Goal: Obtain resource: Obtain resource

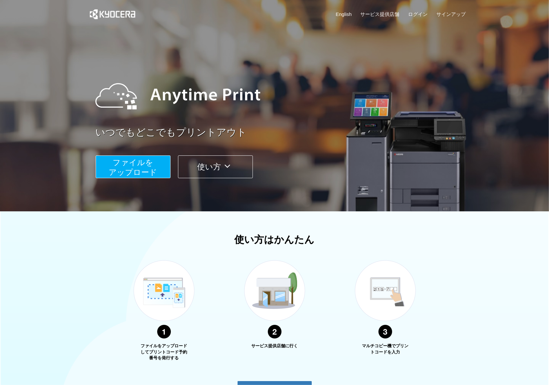
click at [137, 167] on span "ファイルを ​​アップロード" at bounding box center [133, 167] width 48 height 19
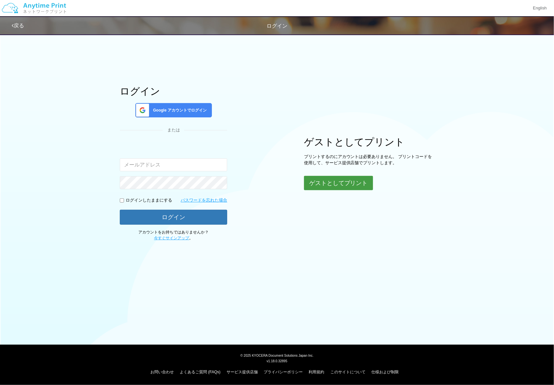
click at [357, 182] on button "ゲストとしてプリント" at bounding box center [338, 183] width 69 height 14
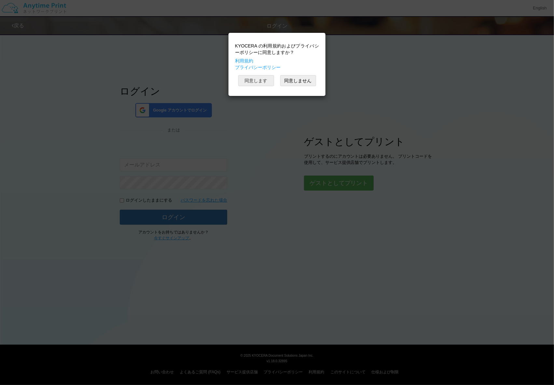
click at [250, 80] on button "同意します" at bounding box center [256, 80] width 36 height 11
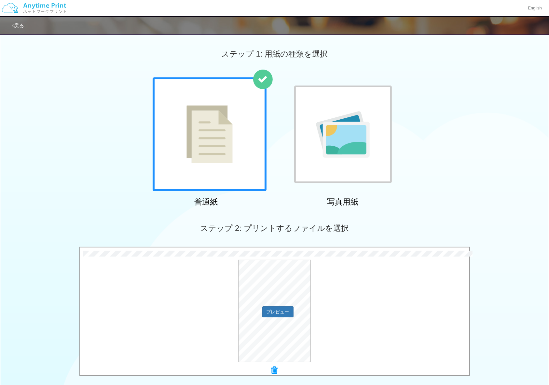
scroll to position [65, 0]
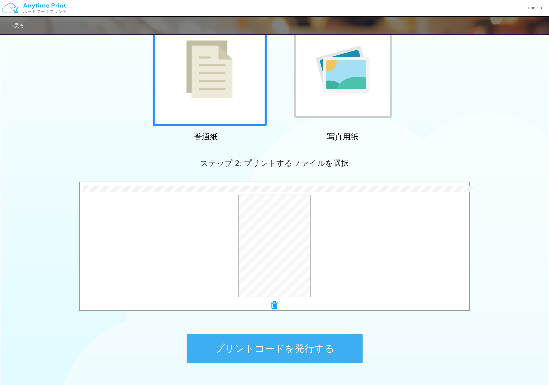
click at [336, 342] on button "プリントコードを発行する" at bounding box center [275, 348] width 176 height 29
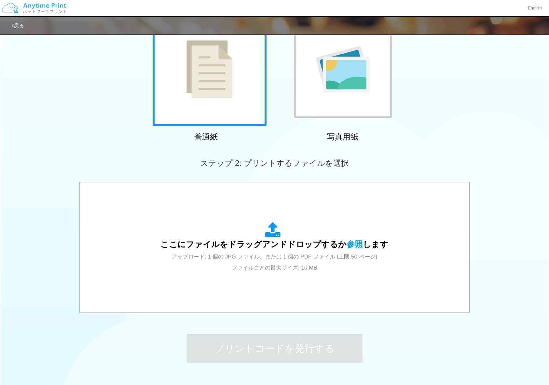
scroll to position [0, 0]
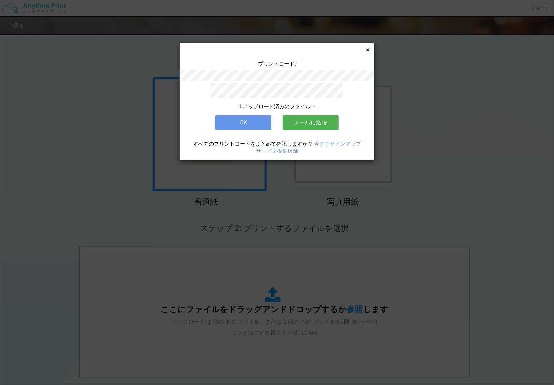
click at [319, 122] on button "メールに送信" at bounding box center [310, 123] width 56 height 14
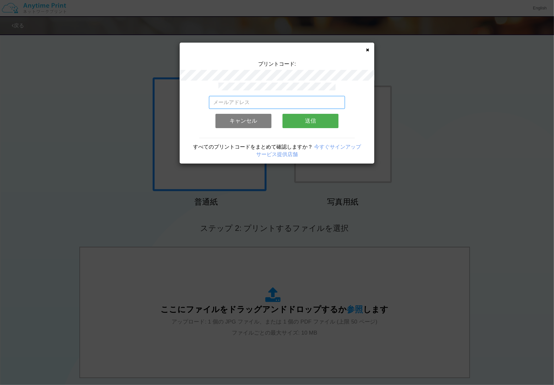
click at [268, 104] on input "email" at bounding box center [277, 102] width 136 height 13
paste input "[PERSON_NAME][EMAIL_ADDRESS][PERSON_NAME][DOMAIN_NAME]"
type input "[PERSON_NAME][EMAIL_ADDRESS][PERSON_NAME][DOMAIN_NAME]"
click at [315, 117] on button "送信" at bounding box center [310, 121] width 56 height 14
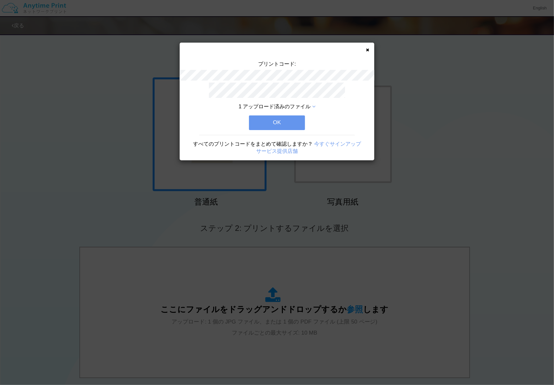
click at [295, 119] on button "OK" at bounding box center [277, 123] width 56 height 14
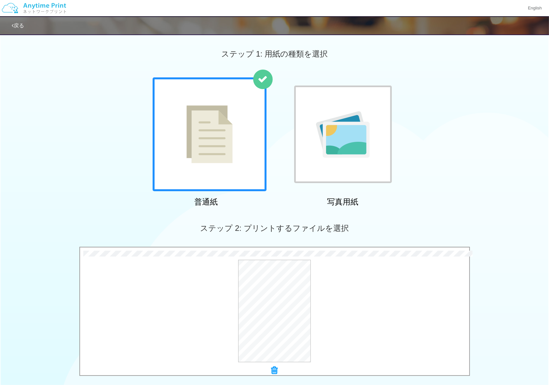
scroll to position [109, 0]
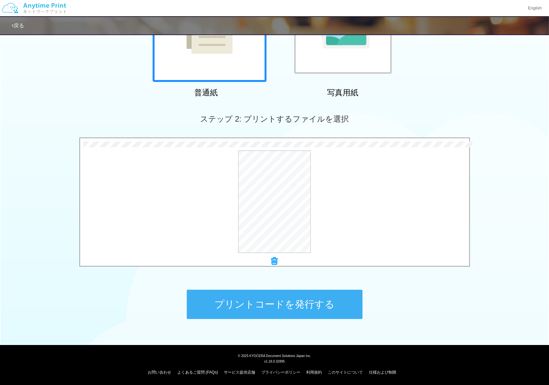
click at [353, 300] on button "プリントコードを発行する" at bounding box center [275, 304] width 176 height 29
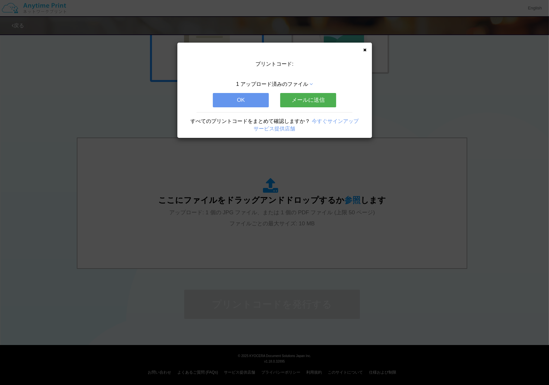
scroll to position [0, 0]
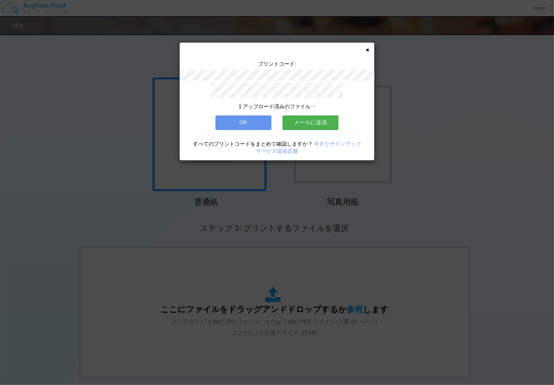
click at [318, 120] on button "メールに送信" at bounding box center [310, 123] width 56 height 14
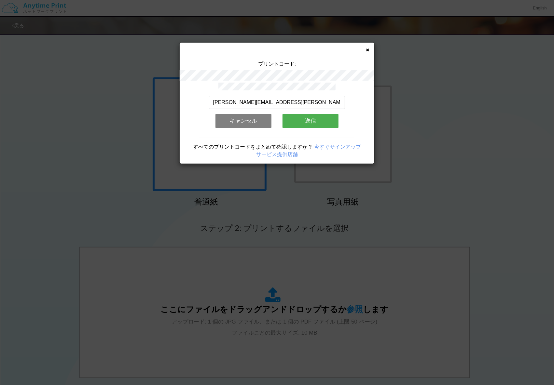
click at [303, 115] on button "送信" at bounding box center [310, 121] width 56 height 14
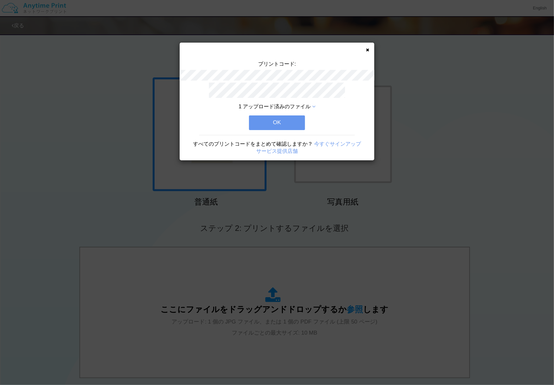
click at [284, 119] on button "OK" at bounding box center [277, 123] width 56 height 14
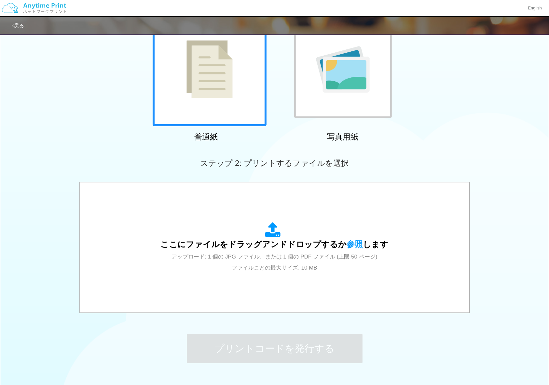
scroll to position [98, 0]
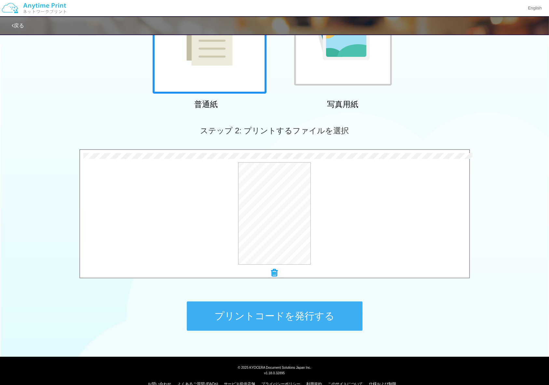
click at [320, 319] on button "プリントコードを発行する" at bounding box center [275, 316] width 176 height 29
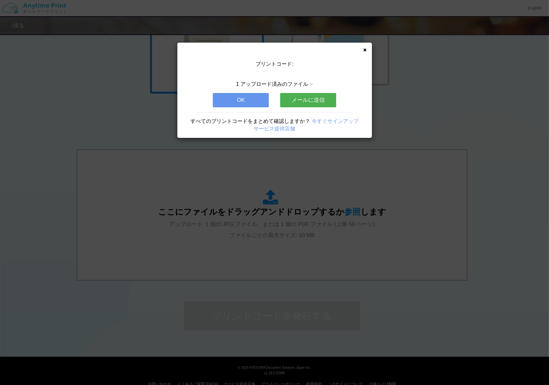
scroll to position [0, 0]
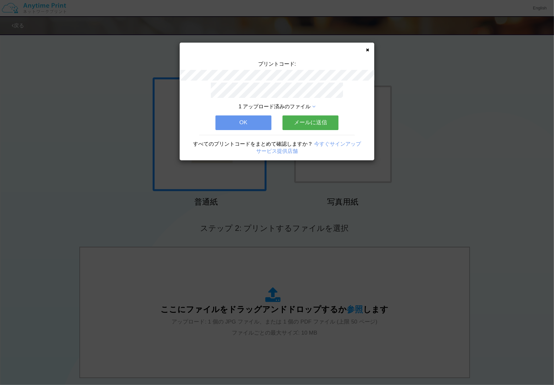
click at [317, 123] on button "メールに送信" at bounding box center [310, 123] width 56 height 14
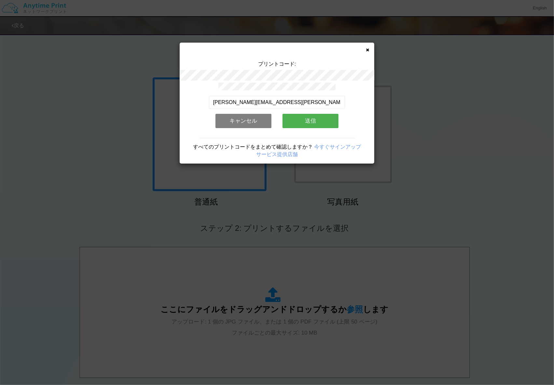
click at [317, 123] on button "送信" at bounding box center [310, 121] width 56 height 14
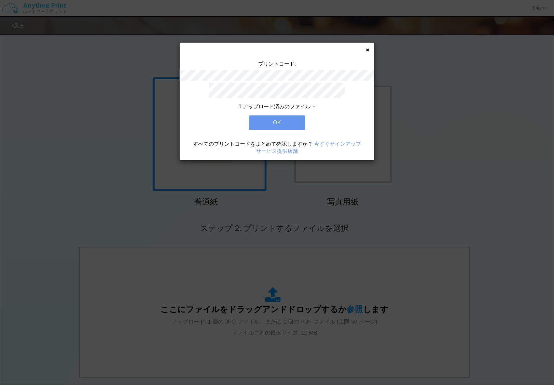
click at [272, 123] on button "OK" at bounding box center [277, 123] width 56 height 14
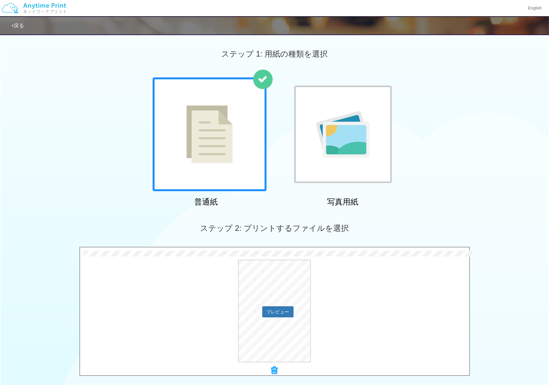
scroll to position [98, 0]
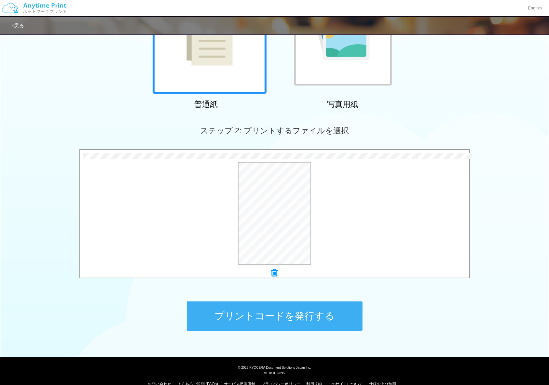
click at [349, 308] on button "プリントコードを発行する" at bounding box center [275, 316] width 176 height 29
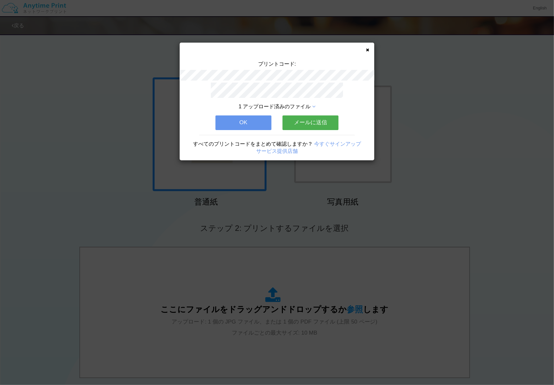
click at [324, 121] on button "メールに送信" at bounding box center [310, 123] width 56 height 14
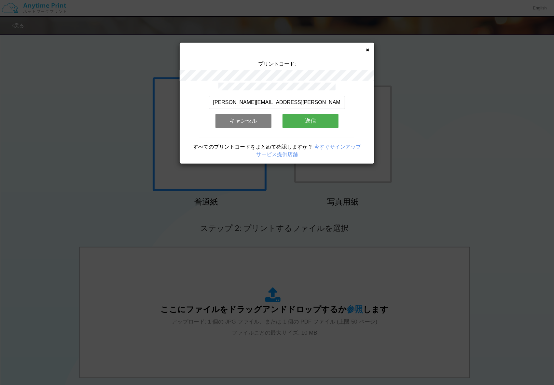
click at [304, 118] on button "送信" at bounding box center [310, 121] width 56 height 14
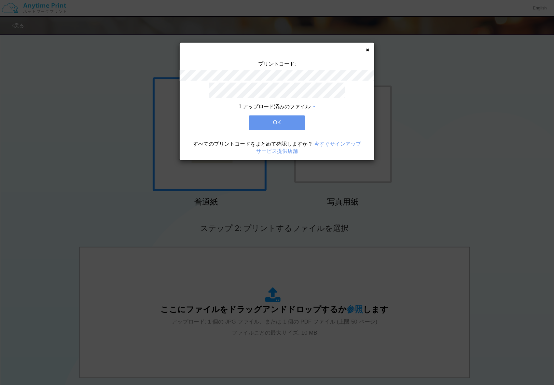
click at [295, 122] on button "OK" at bounding box center [277, 123] width 56 height 14
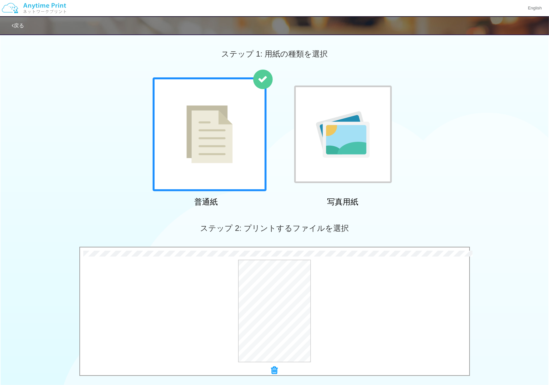
scroll to position [98, 0]
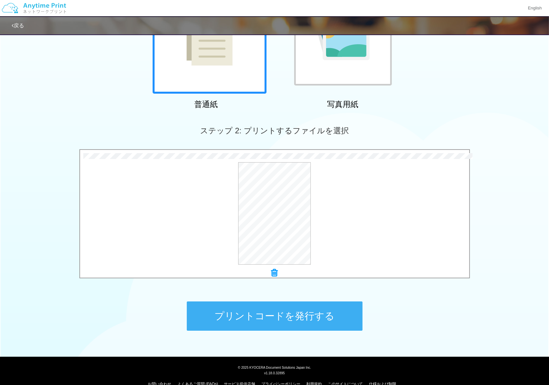
click at [338, 322] on button "プリントコードを発行する" at bounding box center [275, 316] width 176 height 29
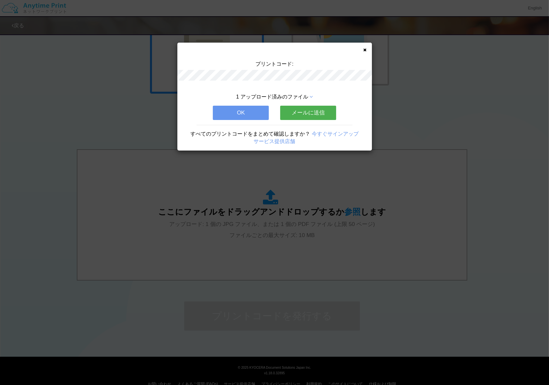
scroll to position [0, 0]
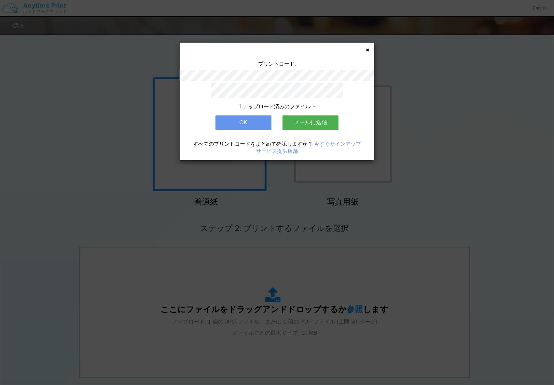
click at [328, 123] on button "メールに送信" at bounding box center [310, 123] width 56 height 14
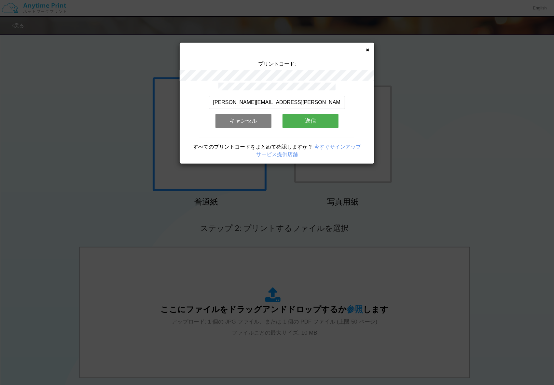
click at [307, 120] on button "送信" at bounding box center [310, 121] width 56 height 14
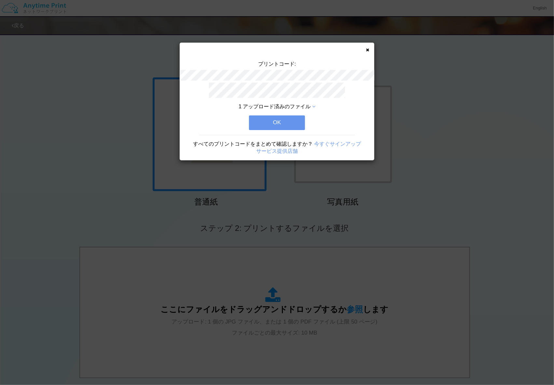
click at [292, 120] on button "OK" at bounding box center [277, 123] width 56 height 14
